Goal: Information Seeking & Learning: Check status

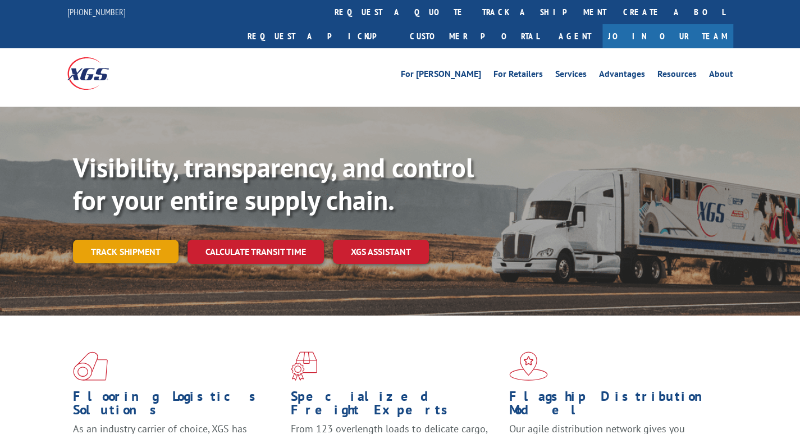
click at [134, 240] on link "Track shipment" at bounding box center [126, 252] width 106 height 24
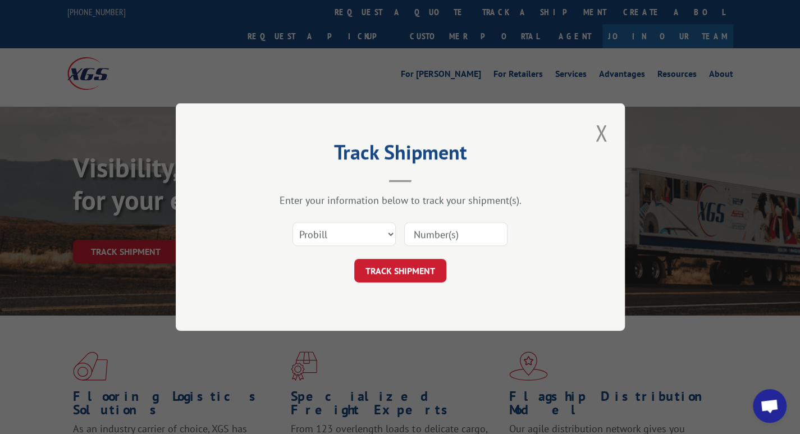
click at [437, 226] on input at bounding box center [455, 234] width 103 height 24
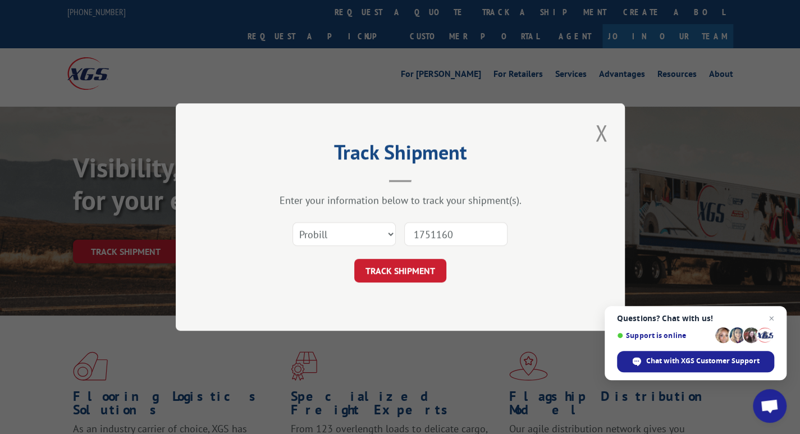
type input "17511609"
click button "TRACK SHIPMENT" at bounding box center [400, 271] width 92 height 24
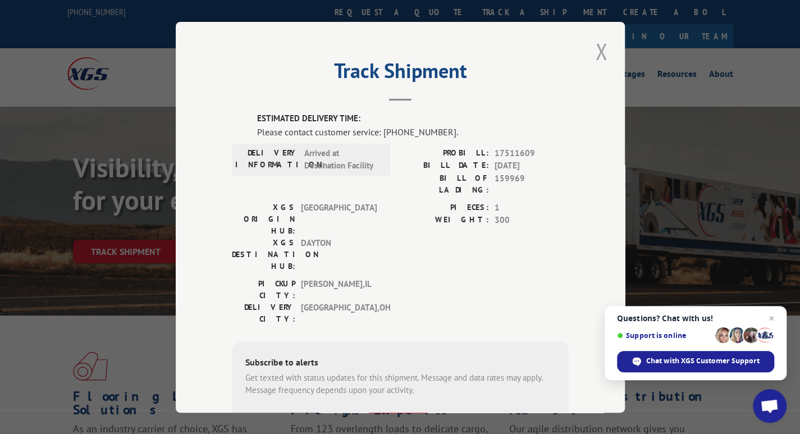
click at [605, 56] on button "Close modal" at bounding box center [601, 51] width 19 height 31
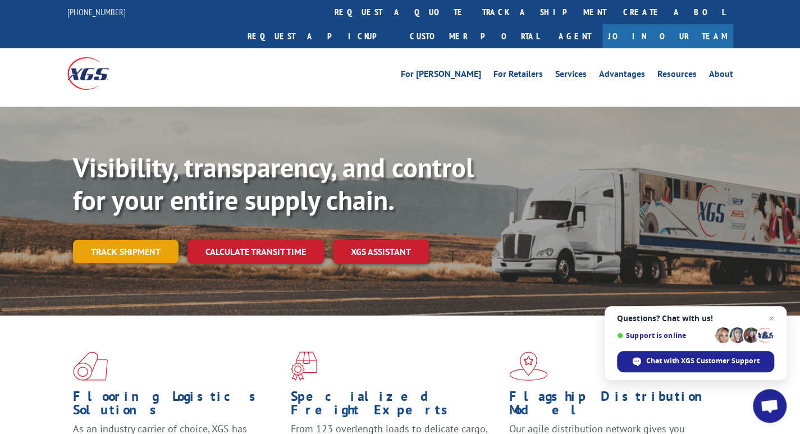
click at [116, 240] on link "Track shipment" at bounding box center [126, 252] width 106 height 24
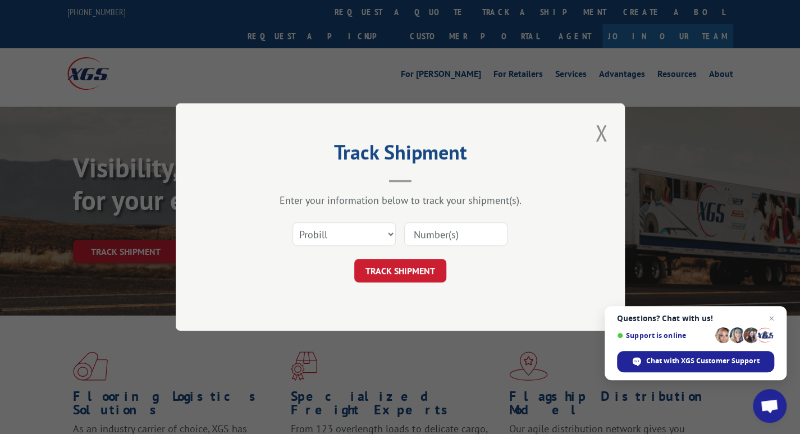
click at [433, 236] on input at bounding box center [455, 234] width 103 height 24
type input "15095718"
click button "TRACK SHIPMENT" at bounding box center [400, 271] width 92 height 24
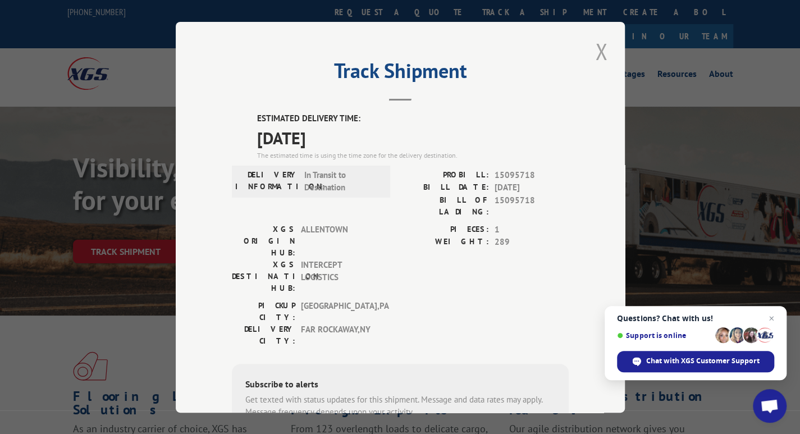
click at [598, 50] on button "Close modal" at bounding box center [601, 51] width 19 height 31
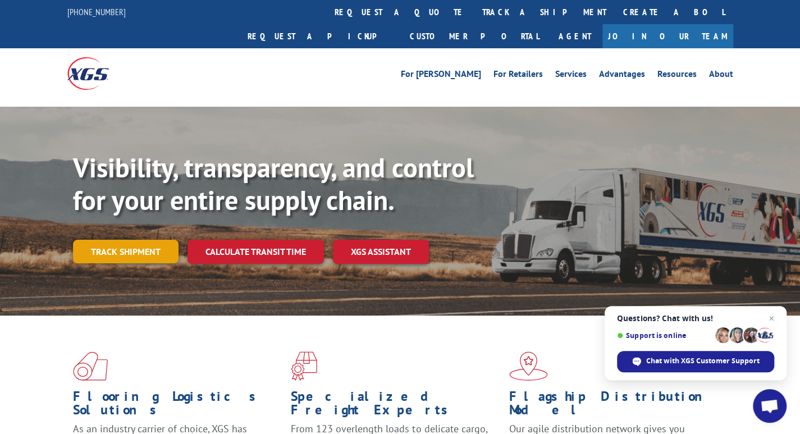
click at [94, 240] on link "Track shipment" at bounding box center [126, 252] width 106 height 24
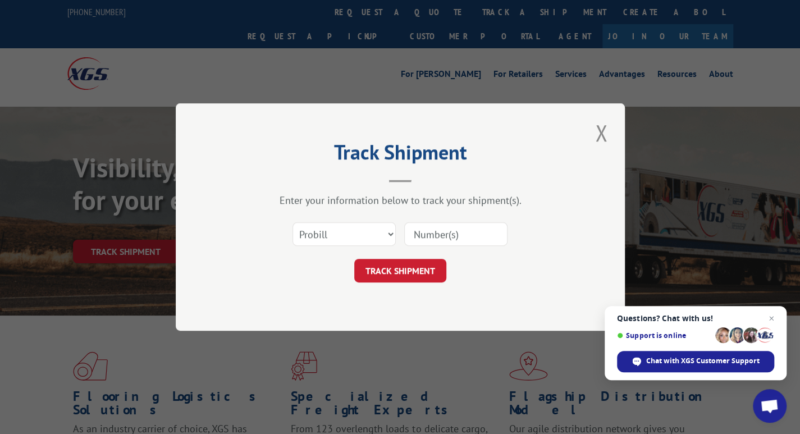
click at [449, 239] on input at bounding box center [455, 234] width 103 height 24
type input "17539504"
click button "TRACK SHIPMENT" at bounding box center [400, 271] width 92 height 24
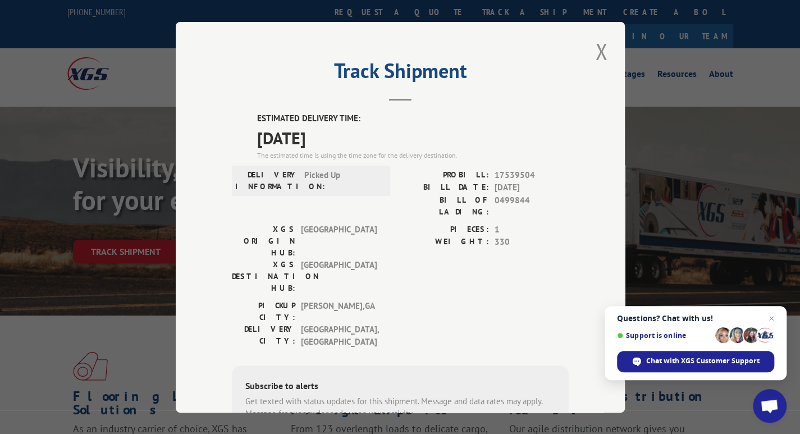
drag, startPoint x: 597, startPoint y: 48, endPoint x: 537, endPoint y: 11, distance: 70.9
click at [596, 47] on button "Close modal" at bounding box center [601, 51] width 19 height 31
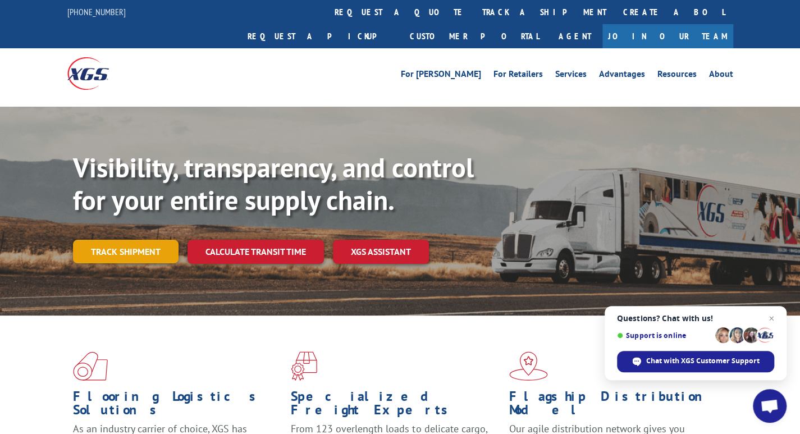
click at [141, 240] on link "Track shipment" at bounding box center [126, 252] width 106 height 24
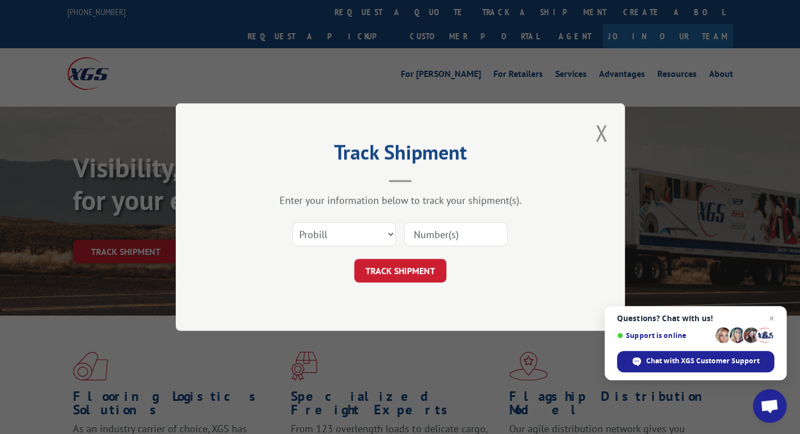
click at [438, 241] on input at bounding box center [455, 234] width 103 height 24
type input "17511609"
click button "TRACK SHIPMENT" at bounding box center [400, 271] width 92 height 24
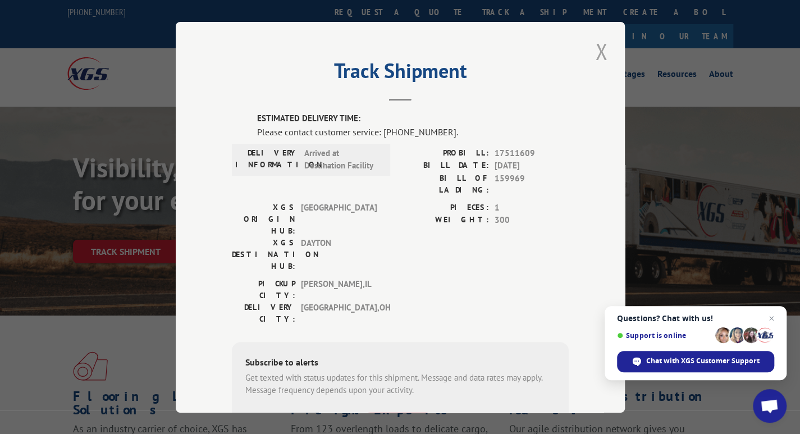
click at [598, 53] on button "Close modal" at bounding box center [601, 51] width 19 height 31
